Goal: Communication & Community: Answer question/provide support

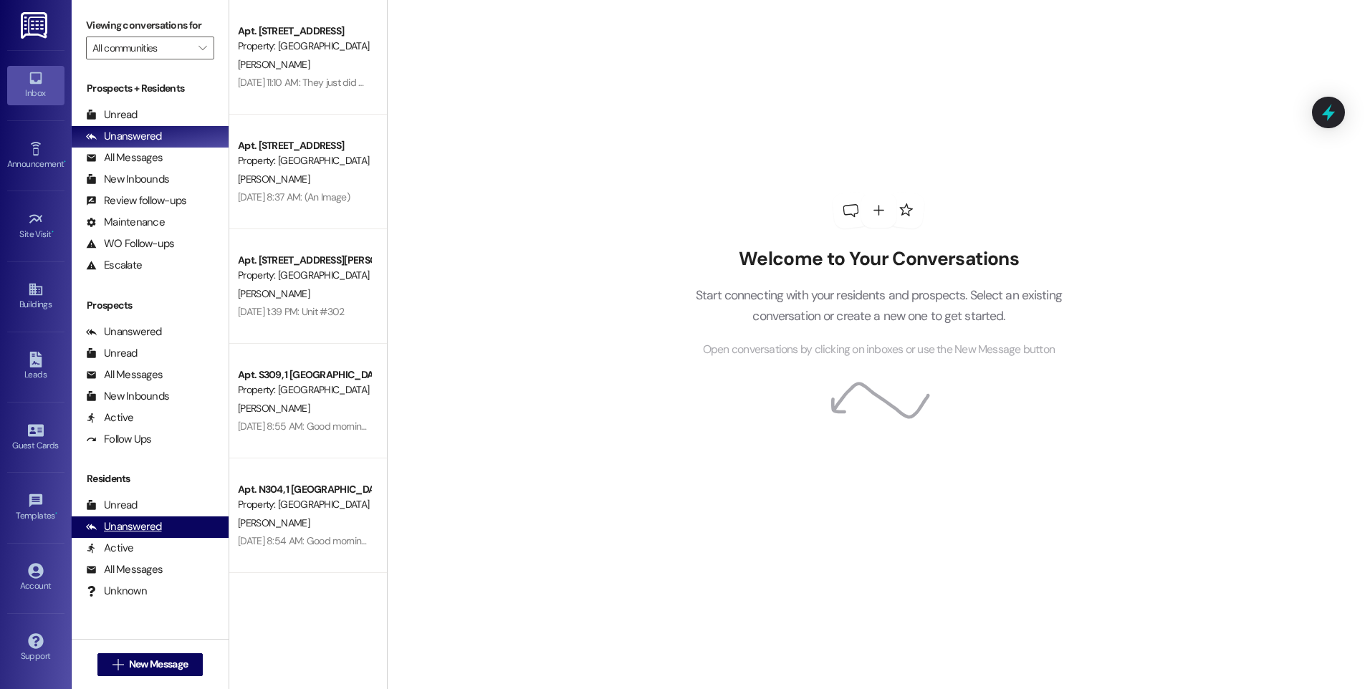
click at [123, 525] on div "Unanswered" at bounding box center [124, 527] width 76 height 15
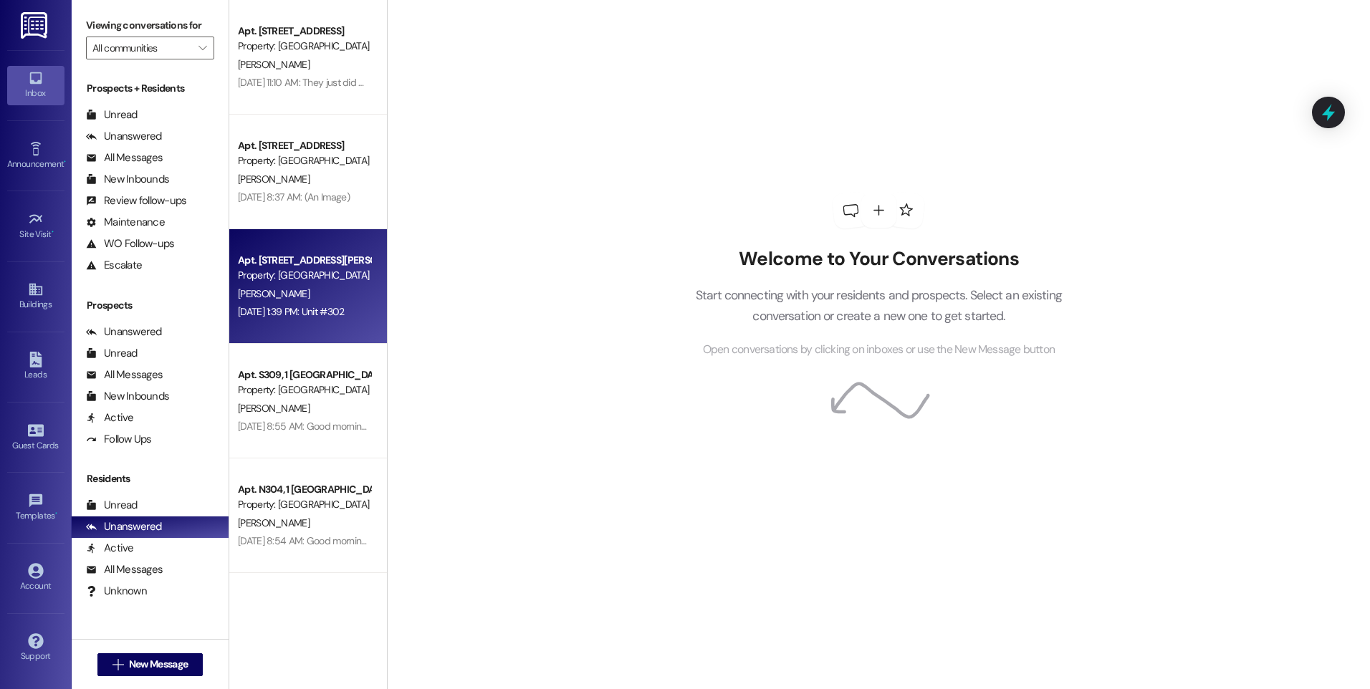
click at [304, 302] on div "[PERSON_NAME]" at bounding box center [303, 294] width 135 height 18
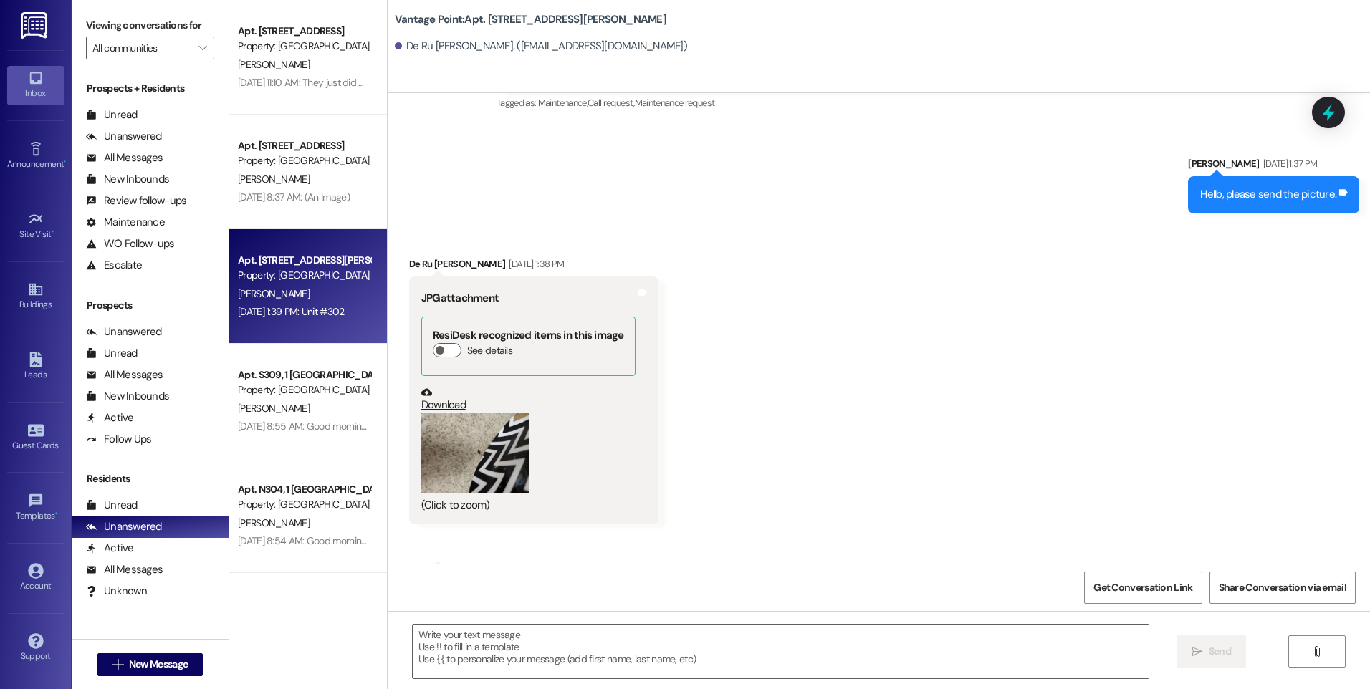
scroll to position [6289, 0]
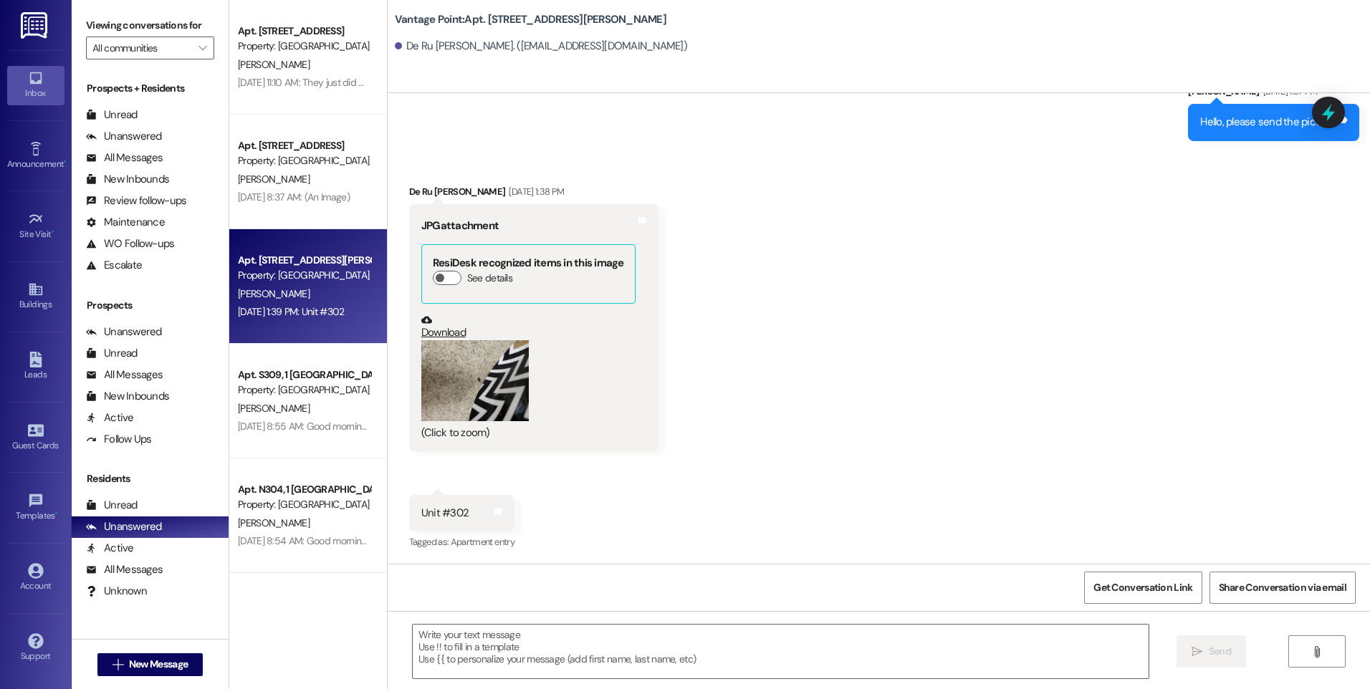
click at [454, 391] on button "Zoom image" at bounding box center [474, 380] width 107 height 81
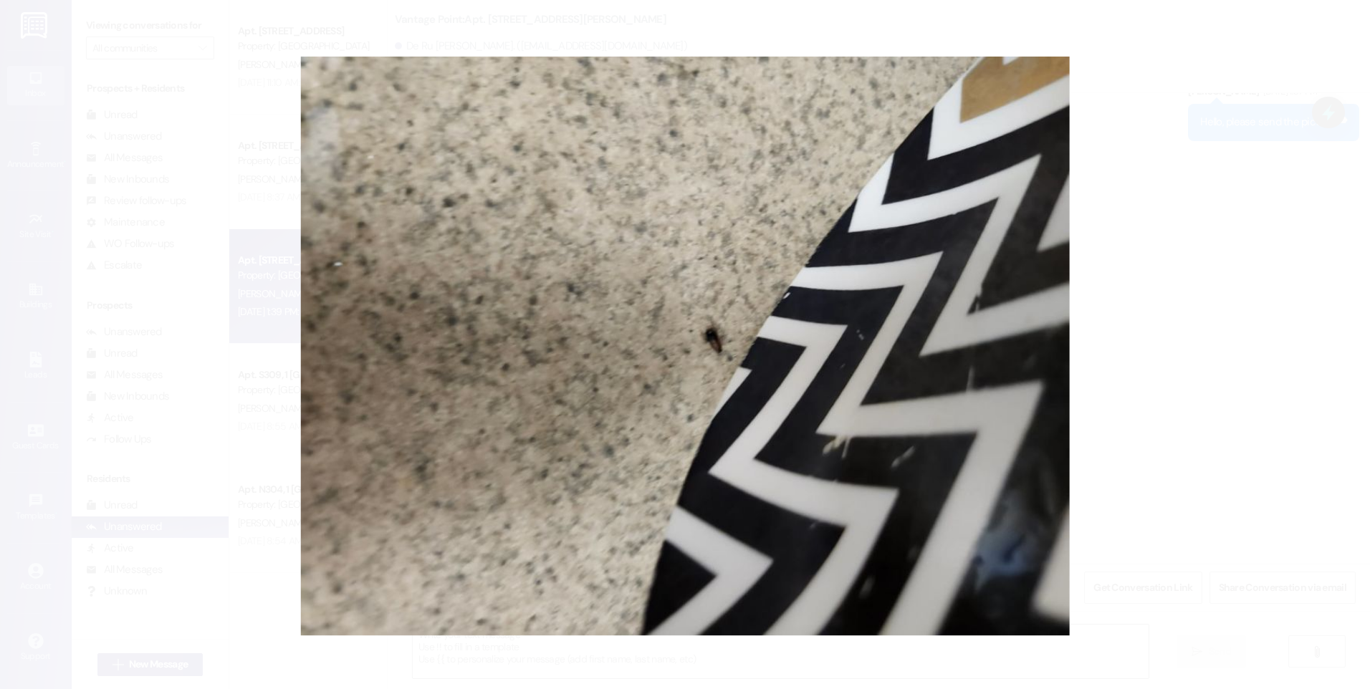
click at [29, 213] on button "Unzoom image" at bounding box center [685, 344] width 1370 height 689
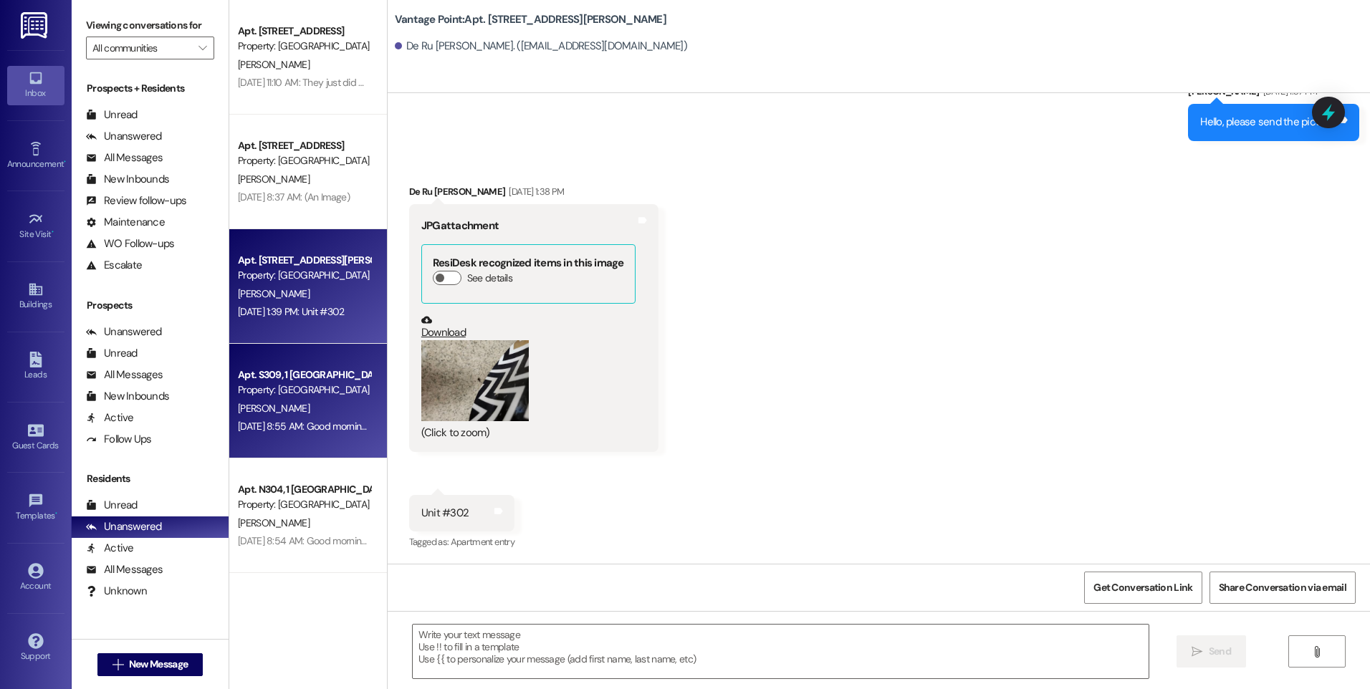
click at [295, 401] on div "[PERSON_NAME]" at bounding box center [303, 409] width 135 height 18
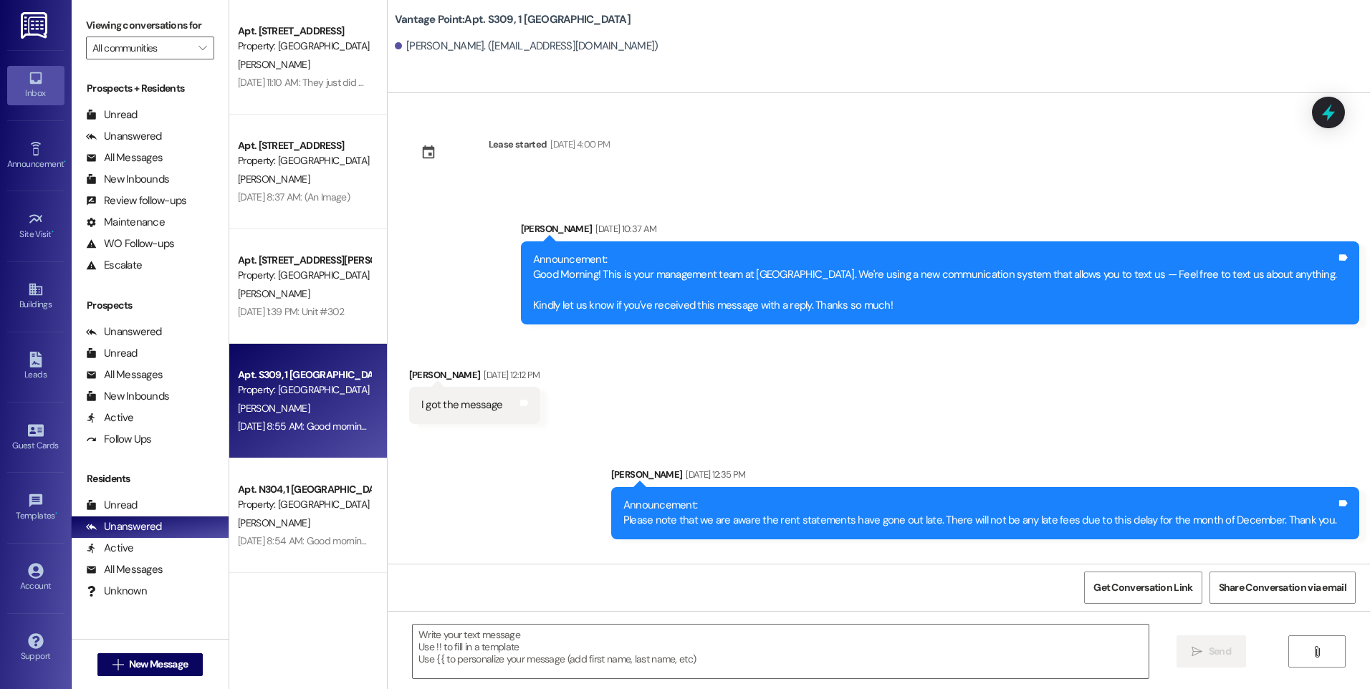
scroll to position [31827, 0]
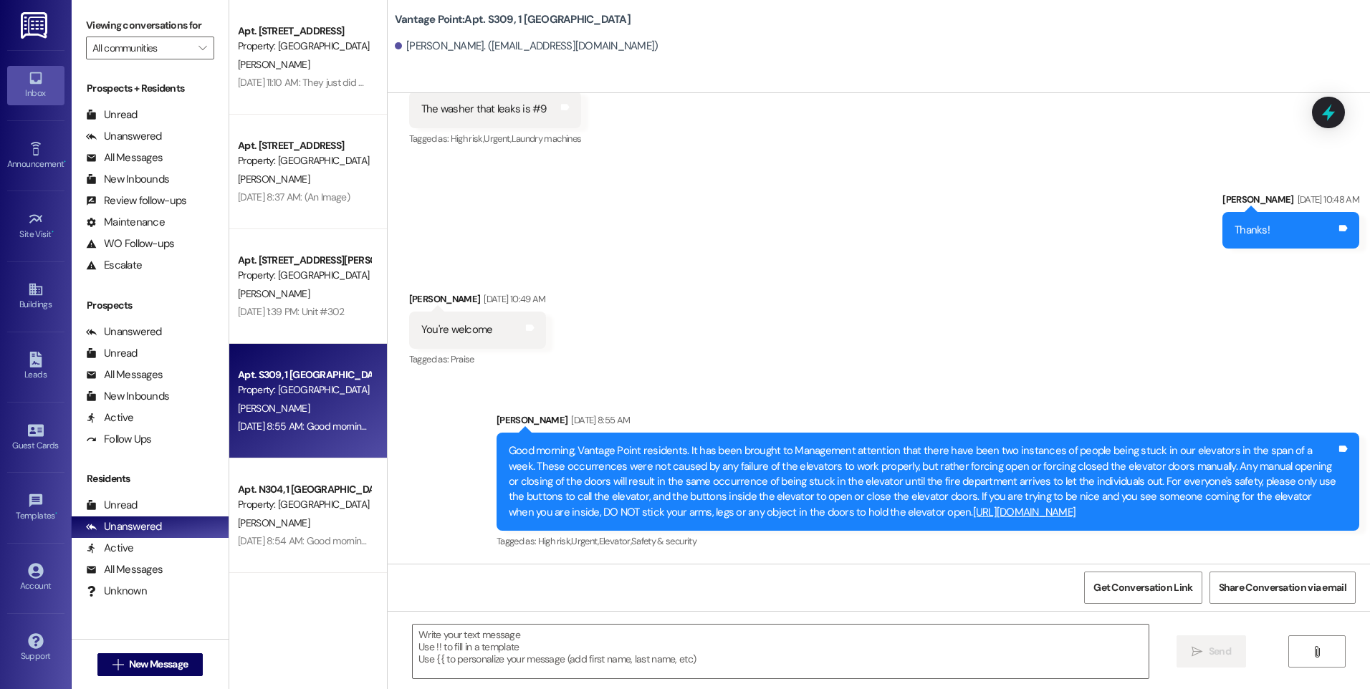
drag, startPoint x: 277, startPoint y: 322, endPoint x: 811, endPoint y: 386, distance: 538.3
click at [277, 322] on div "Apt. [STREET_ADDRESS][PERSON_NAME] Property: [GEOGRAPHIC_DATA][PERSON_NAME] [DA…" at bounding box center [308, 286] width 158 height 115
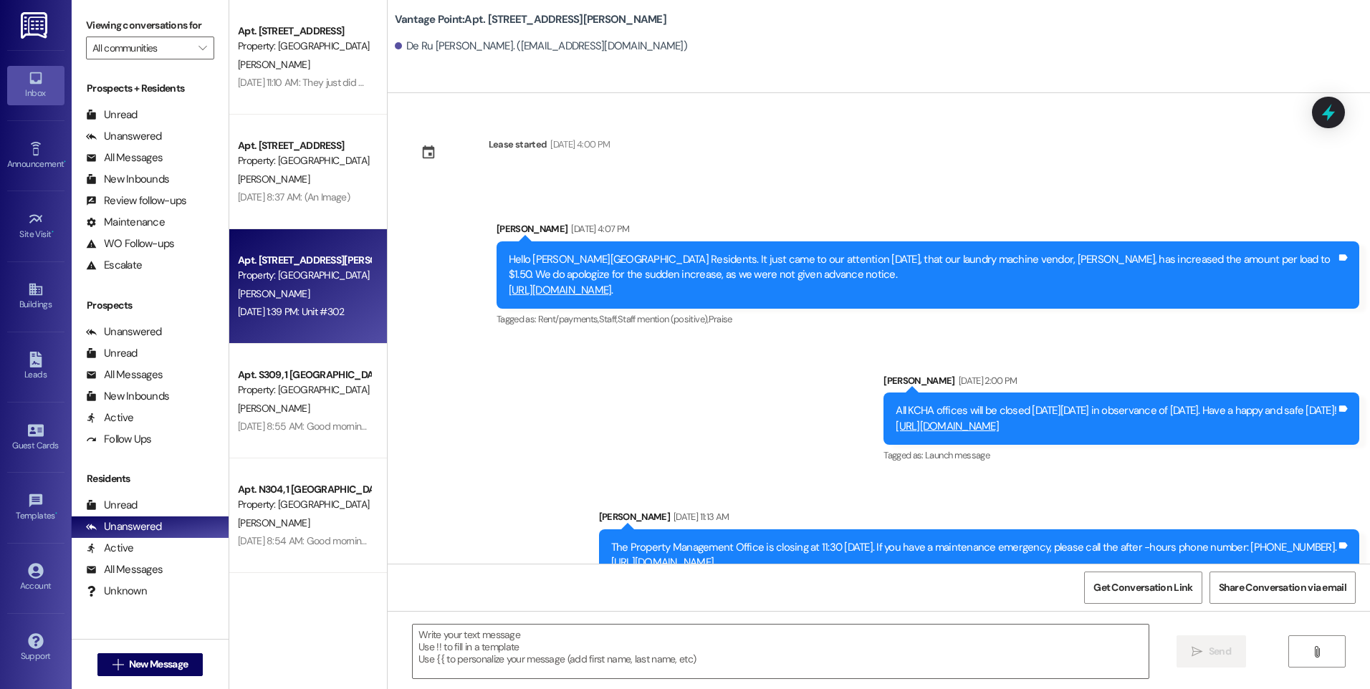
scroll to position [6289, 0]
